Goal: Information Seeking & Learning: Learn about a topic

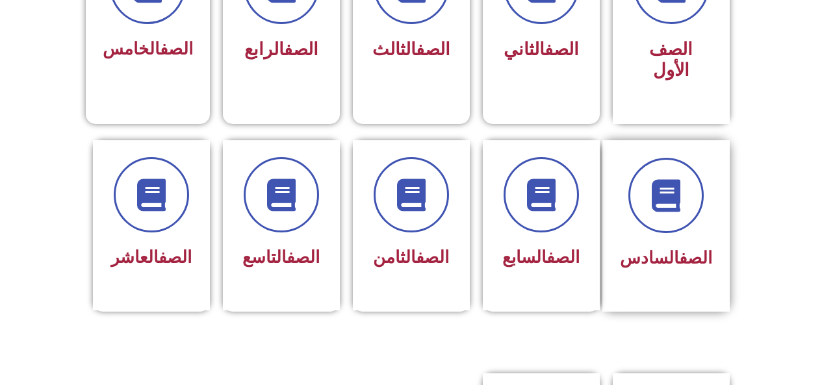
scroll to position [455, 0]
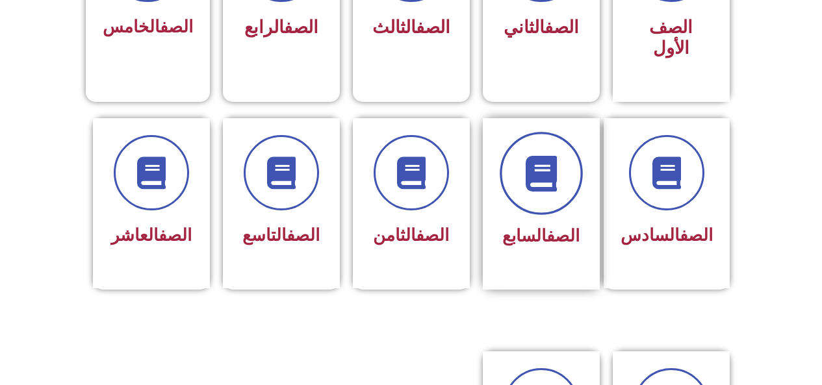
click at [554, 157] on icon at bounding box center [541, 173] width 36 height 36
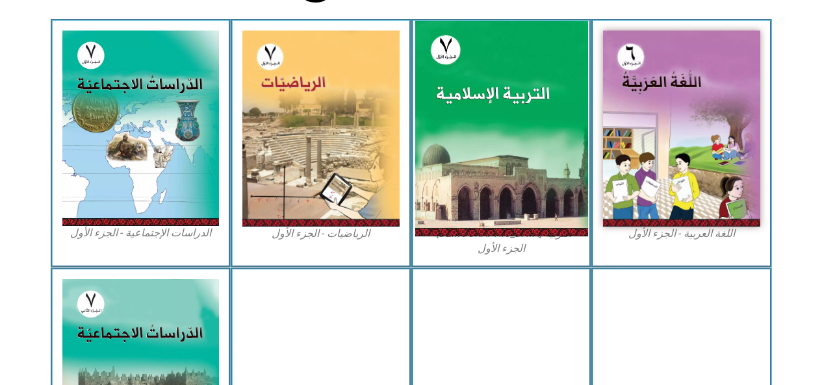
scroll to position [390, 0]
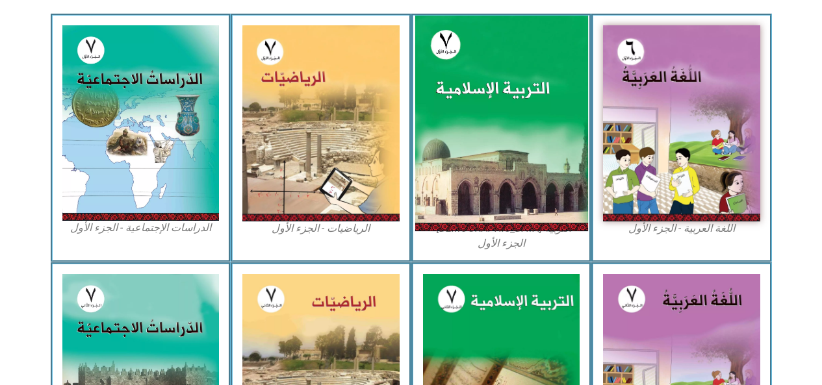
click at [525, 149] on img at bounding box center [501, 124] width 173 height 216
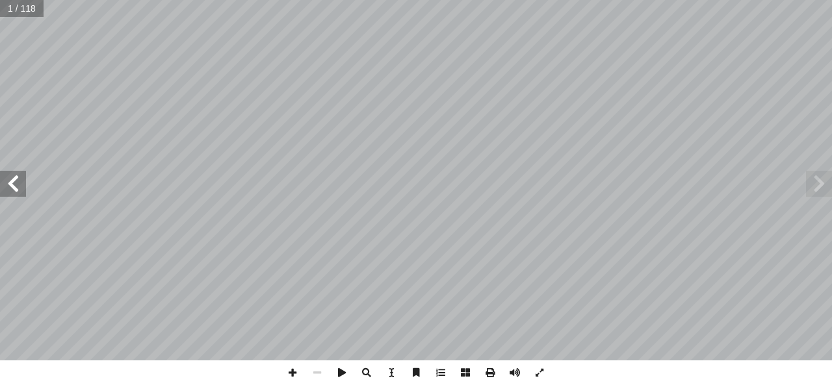
click at [16, 182] on span at bounding box center [13, 184] width 26 height 26
click at [292, 371] on span at bounding box center [292, 373] width 25 height 25
click at [828, 189] on span at bounding box center [819, 184] width 26 height 26
click at [289, 368] on span at bounding box center [292, 373] width 25 height 25
